Goal: Use online tool/utility

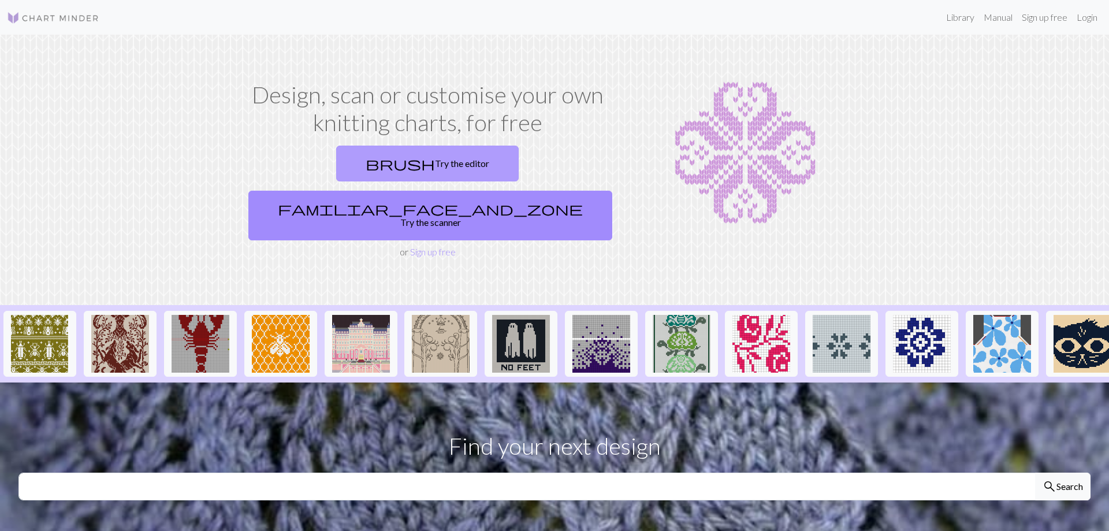
click at [338, 168] on link "brush Try the editor" at bounding box center [427, 164] width 182 height 36
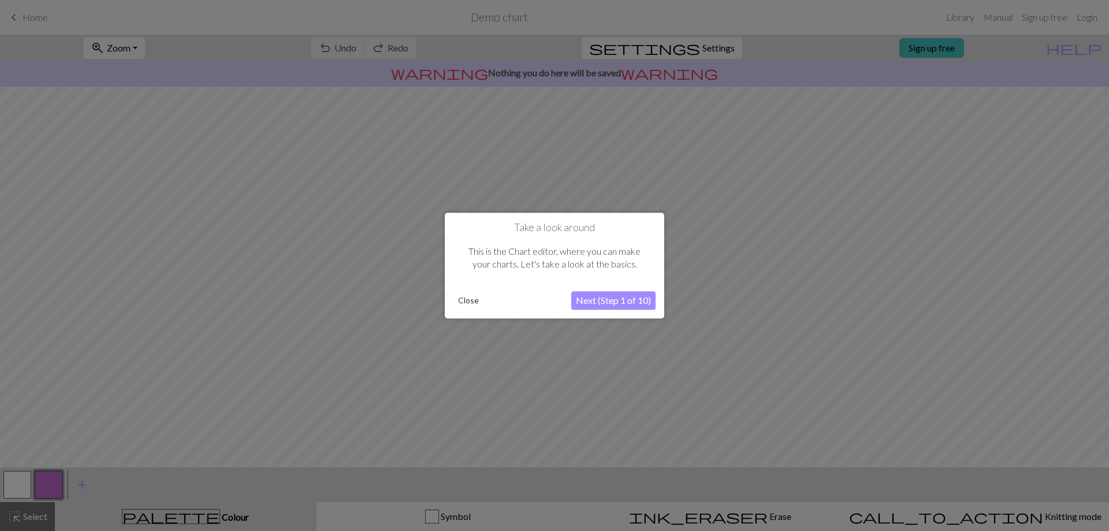
click at [621, 299] on button "Next (Step 1 of 10)" at bounding box center [613, 300] width 84 height 18
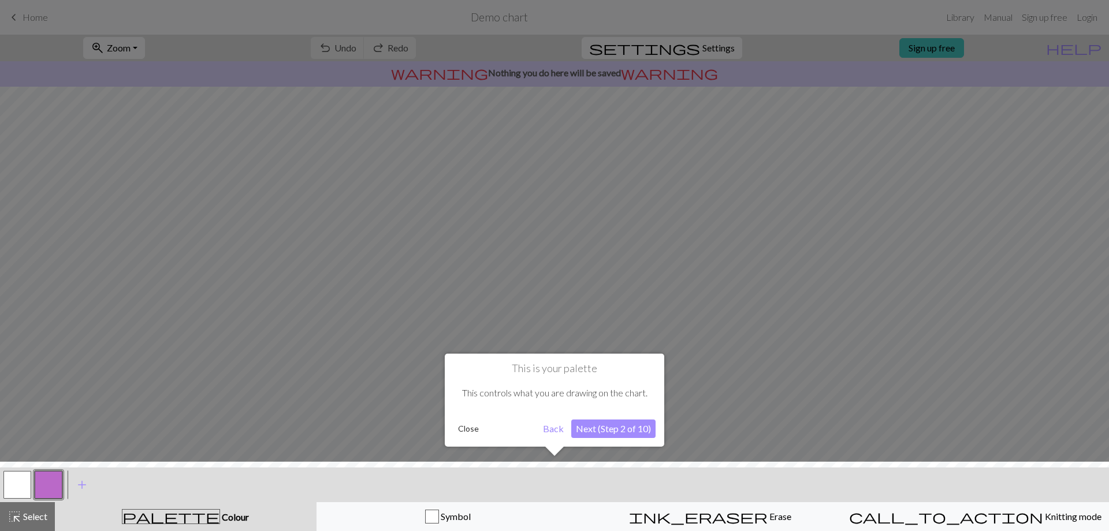
click at [632, 424] on button "Next (Step 2 of 10)" at bounding box center [613, 428] width 84 height 18
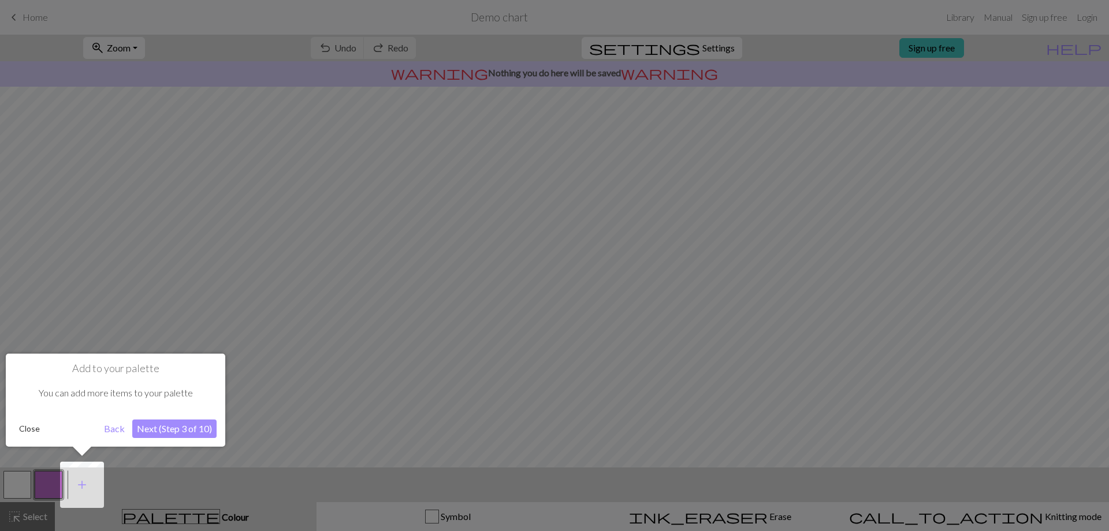
click at [144, 419] on div "Add to your palette You can add more items to your palette Close Back Next (Ste…" at bounding box center [115, 399] width 219 height 93
click at [144, 427] on button "Next (Step 3 of 10)" at bounding box center [174, 428] width 84 height 18
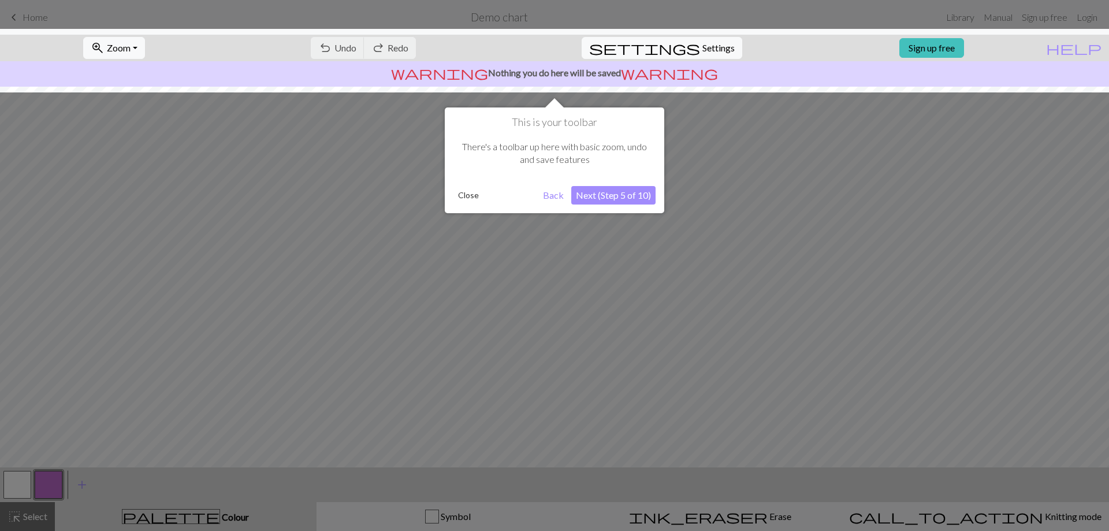
click at [605, 199] on button "Next (Step 5 of 10)" at bounding box center [613, 195] width 84 height 18
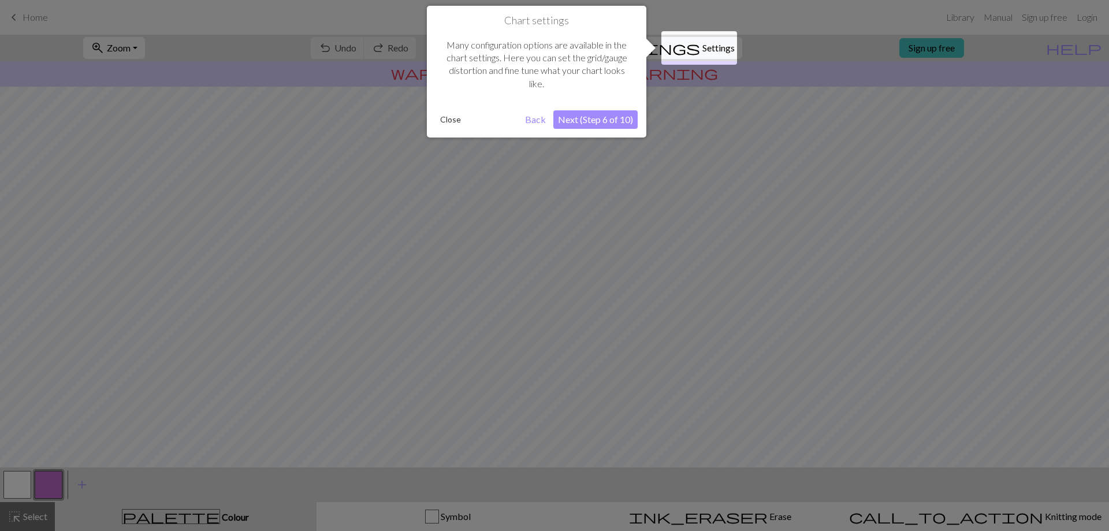
click at [602, 114] on button "Next (Step 6 of 10)" at bounding box center [595, 119] width 84 height 18
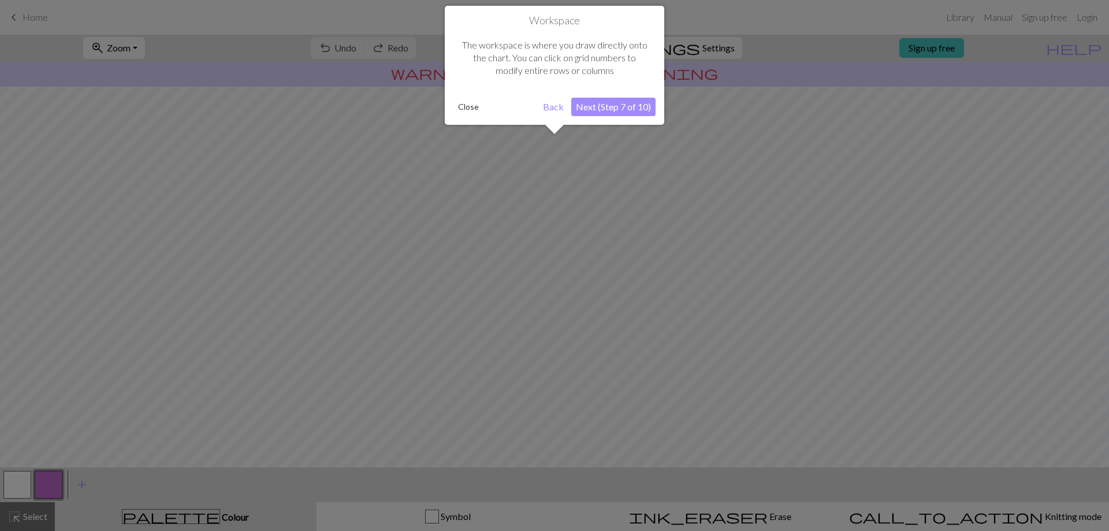
scroll to position [41, 0]
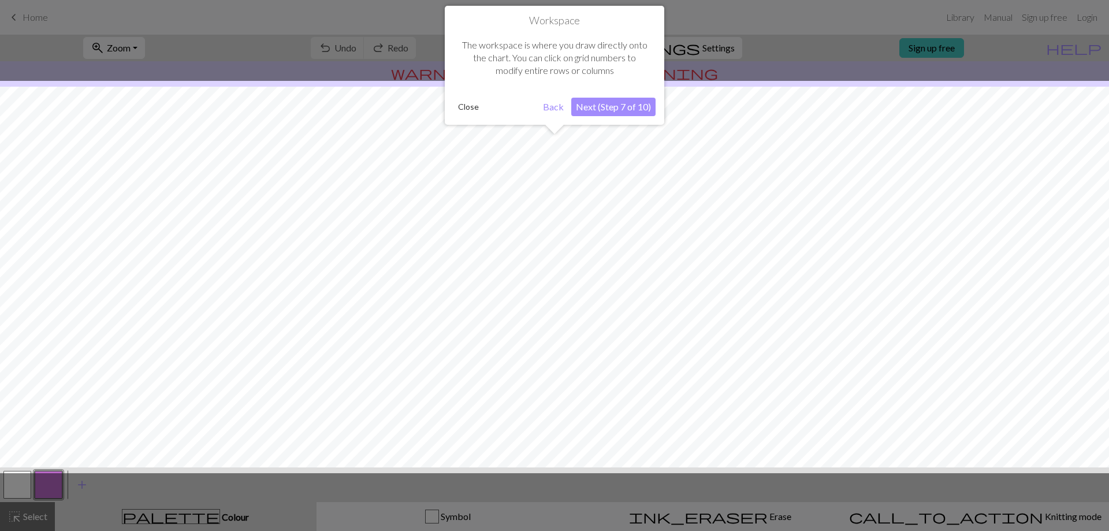
click at [605, 109] on button "Next (Step 7 of 10)" at bounding box center [613, 107] width 84 height 18
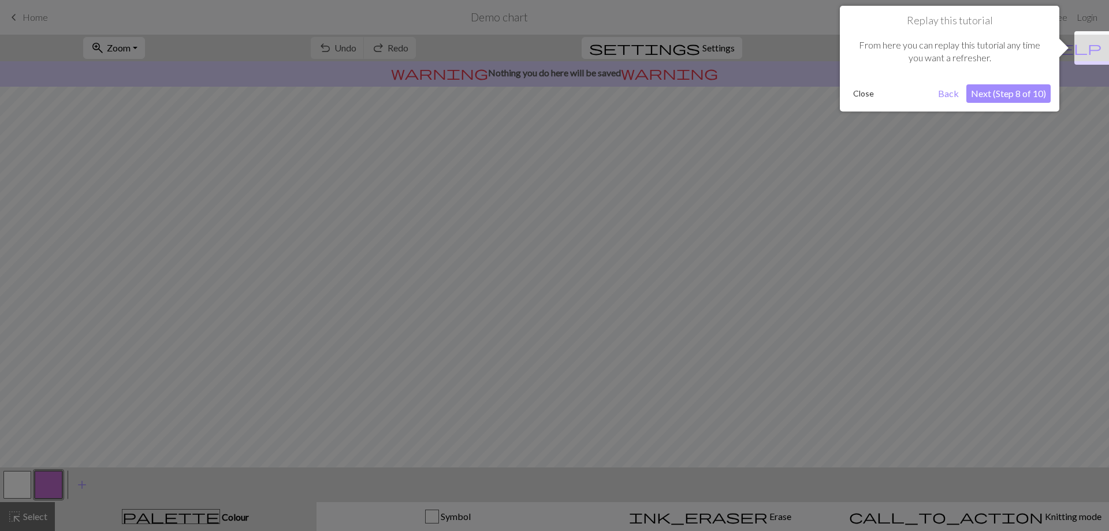
click at [998, 87] on button "Next (Step 8 of 10)" at bounding box center [1008, 93] width 84 height 18
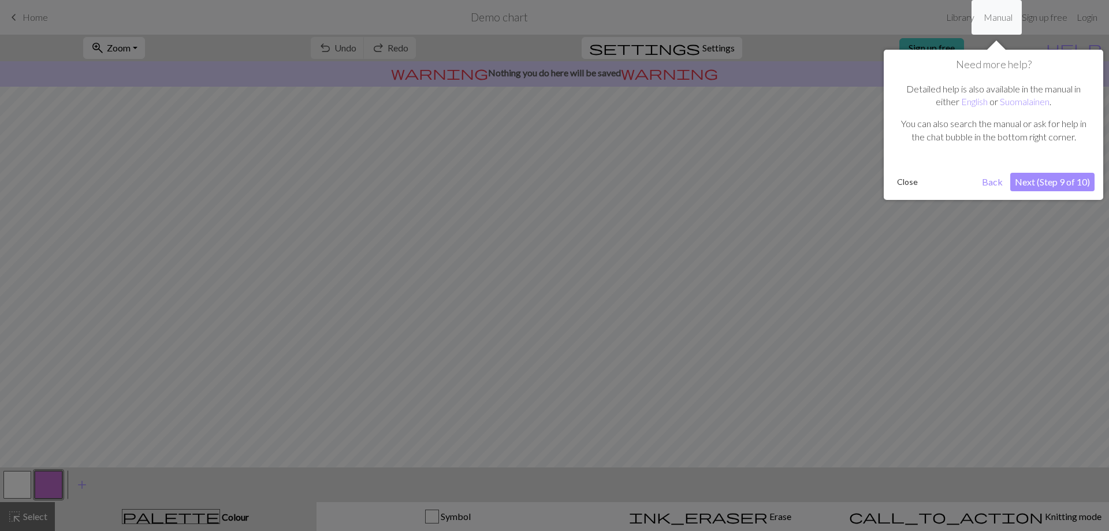
click at [1057, 187] on button "Next (Step 9 of 10)" at bounding box center [1052, 182] width 84 height 18
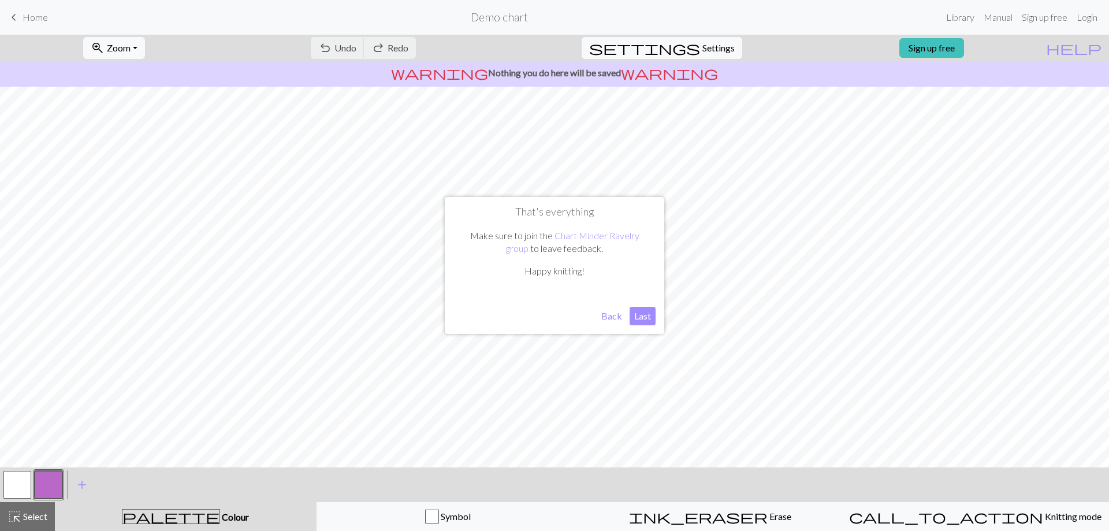
click at [637, 316] on button "Last" at bounding box center [642, 316] width 26 height 18
click at [702, 45] on span "Settings" at bounding box center [718, 48] width 32 height 14
select select "aran"
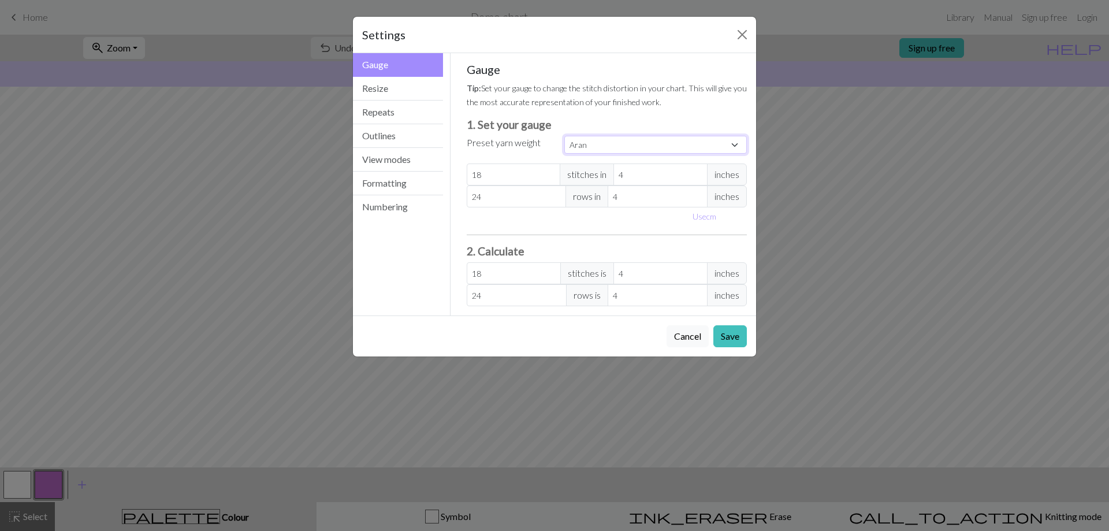
click at [564, 136] on select "Custom Square Lace Light Fingering Fingering Sport Double knit Worsted Aran Bul…" at bounding box center [655, 145] width 182 height 18
click at [729, 143] on select "Custom Square Lace Light Fingering Fingering Sport Double knit Worsted Aran Bul…" at bounding box center [655, 145] width 182 height 18
click at [740, 40] on button "Close" at bounding box center [742, 34] width 18 height 18
